Goal: Find specific page/section: Find specific page/section

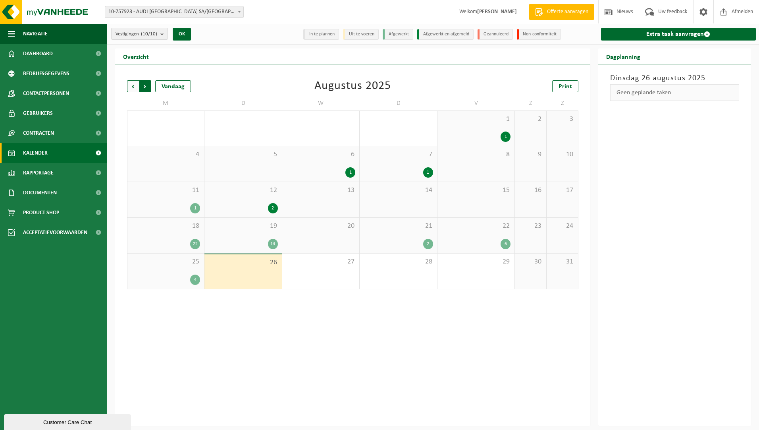
click at [131, 87] on span "Vorige" at bounding box center [133, 86] width 12 height 12
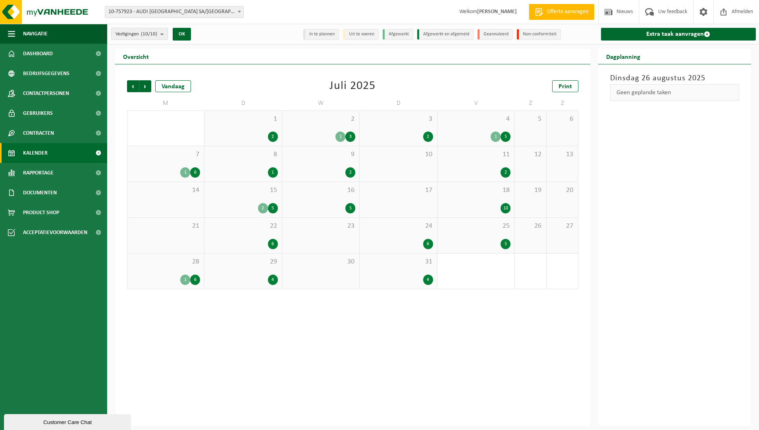
click at [143, 86] on span "Volgende" at bounding box center [145, 86] width 12 height 12
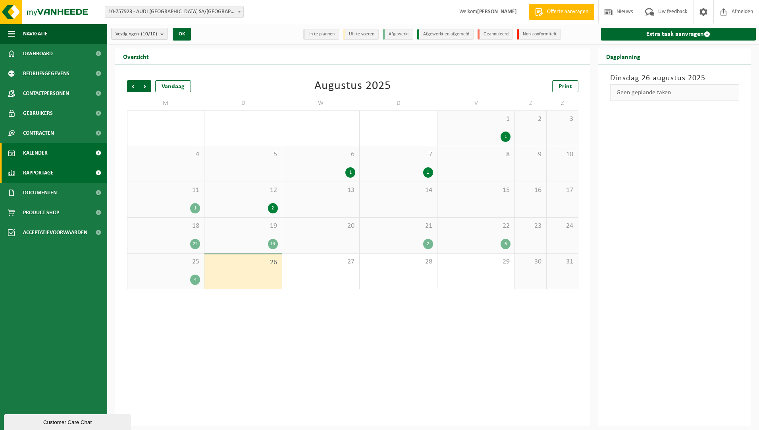
click at [40, 164] on span "Rapportage" at bounding box center [38, 173] width 31 height 20
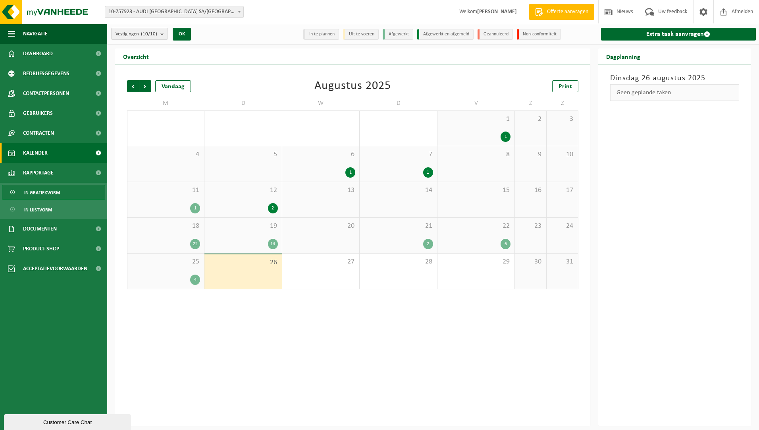
click at [40, 190] on span "In grafiekvorm" at bounding box center [42, 192] width 36 height 15
